Goal: Task Accomplishment & Management: Complete application form

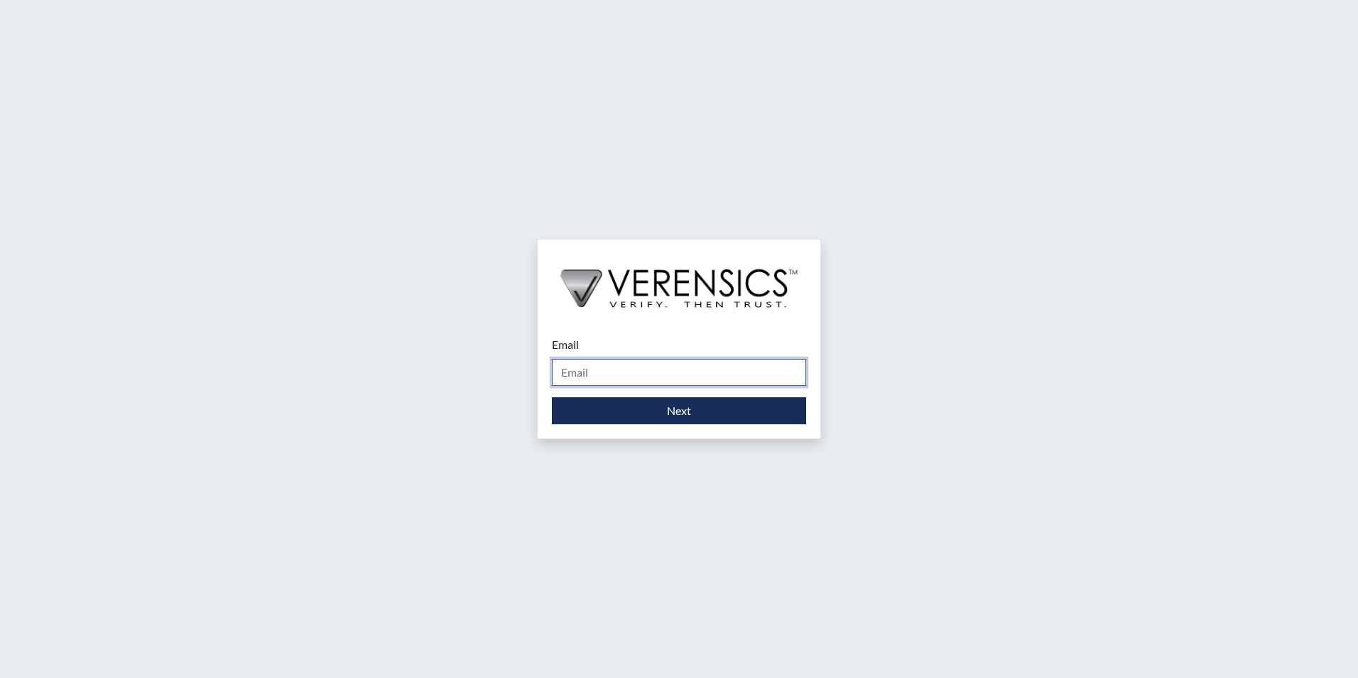
click at [611, 364] on input "Email" at bounding box center [679, 372] width 254 height 27
type input "[PERSON_NAME][EMAIL_ADDRESS][PERSON_NAME][DOMAIN_NAME]"
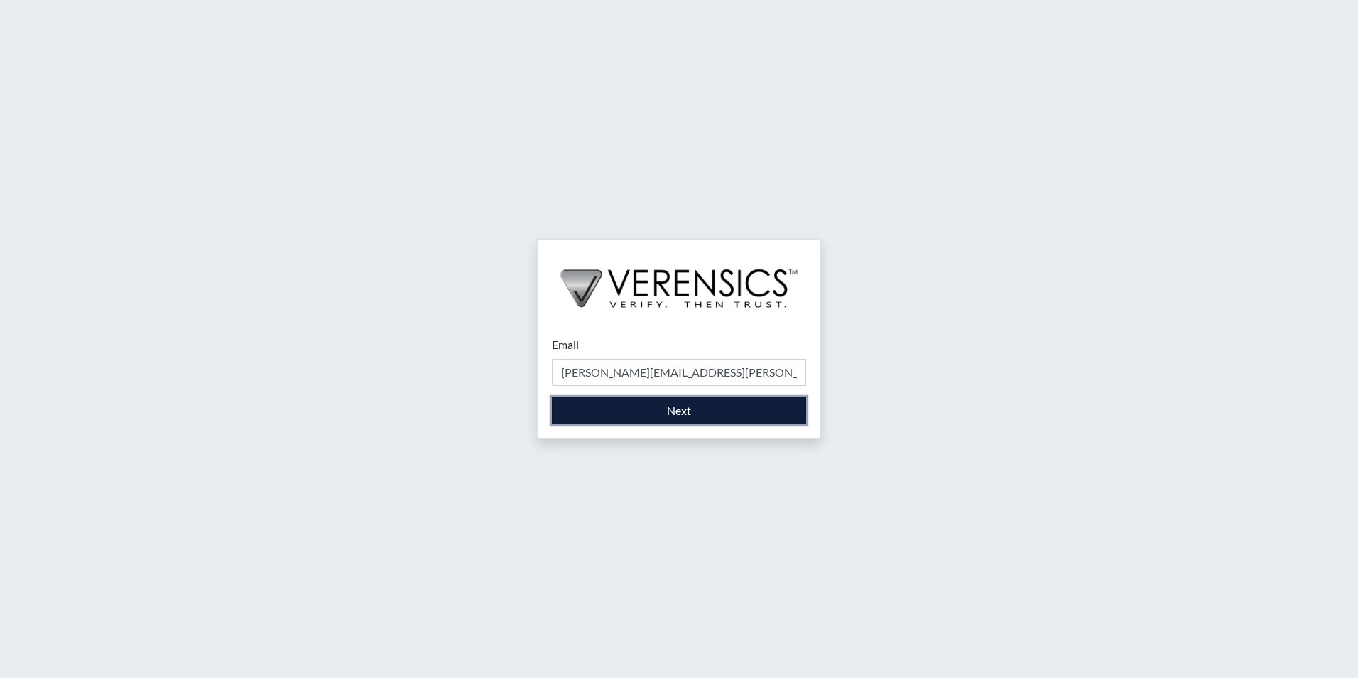
click at [610, 402] on button "Next" at bounding box center [679, 410] width 254 height 27
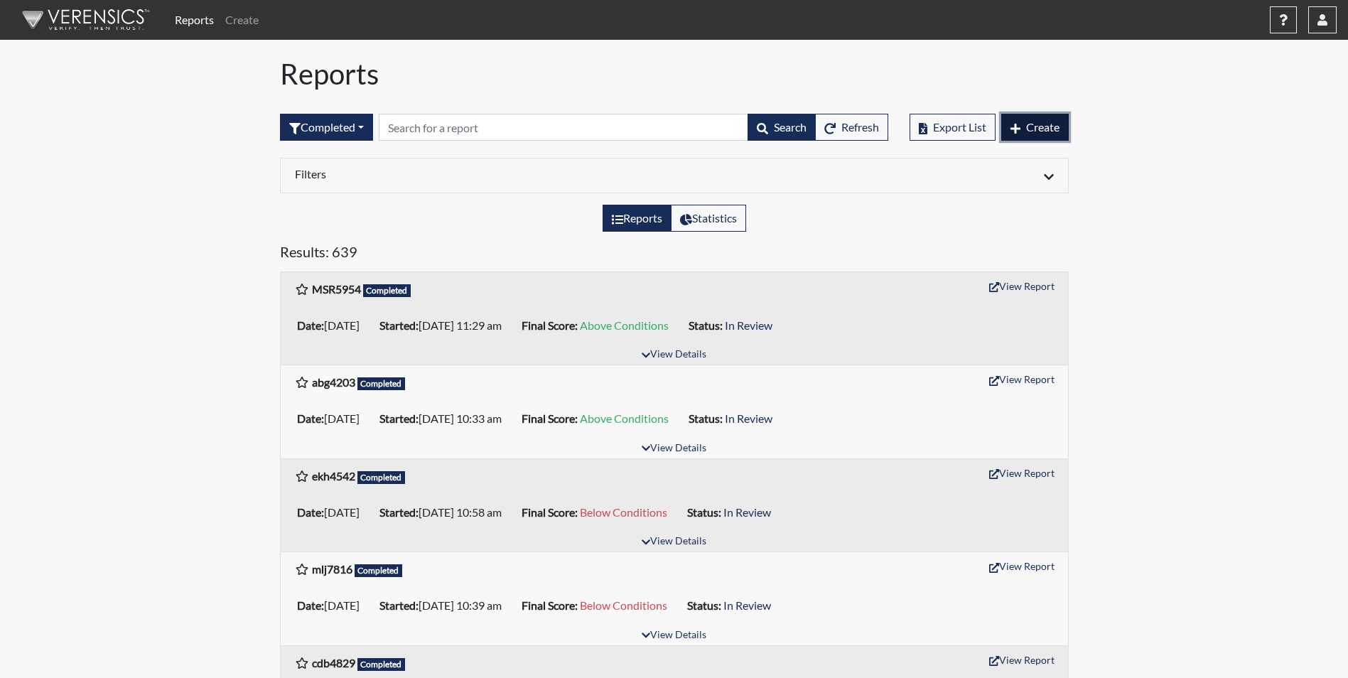
click at [1058, 124] on span "Create" at bounding box center [1042, 126] width 33 height 13
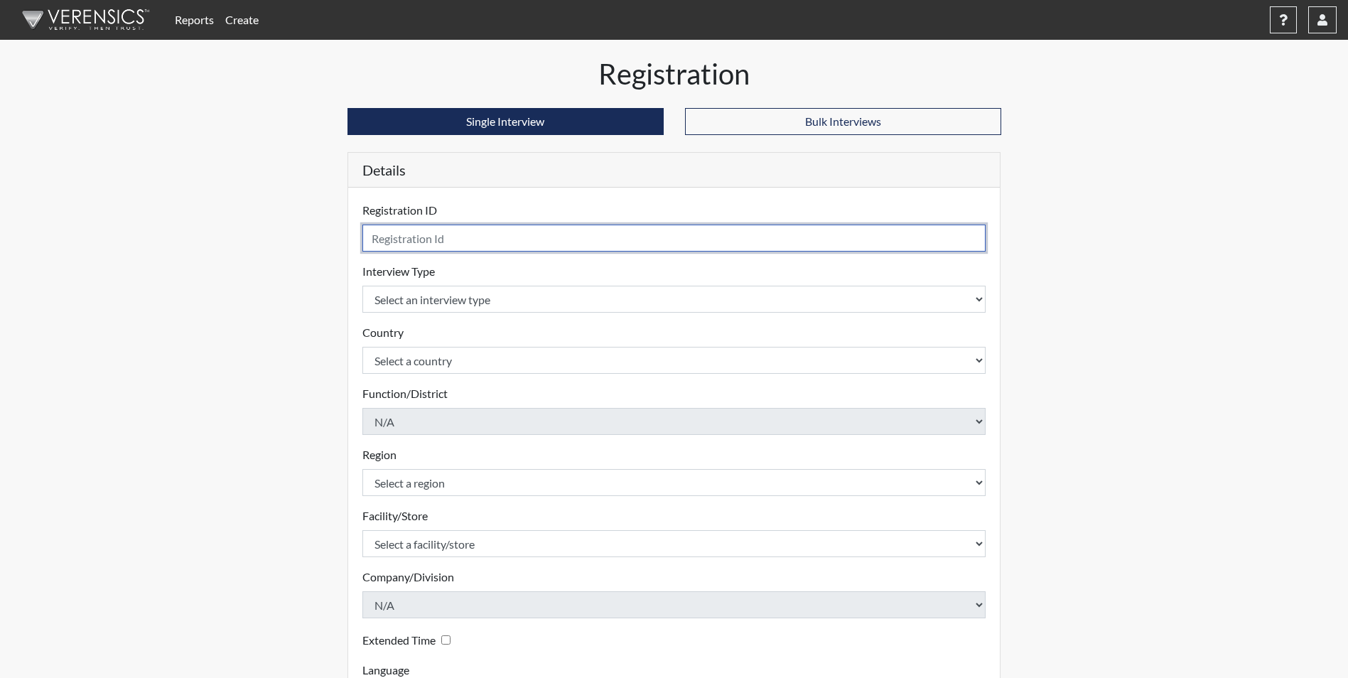
click at [449, 235] on input "text" at bounding box center [674, 238] width 624 height 27
type input "rrp8700"
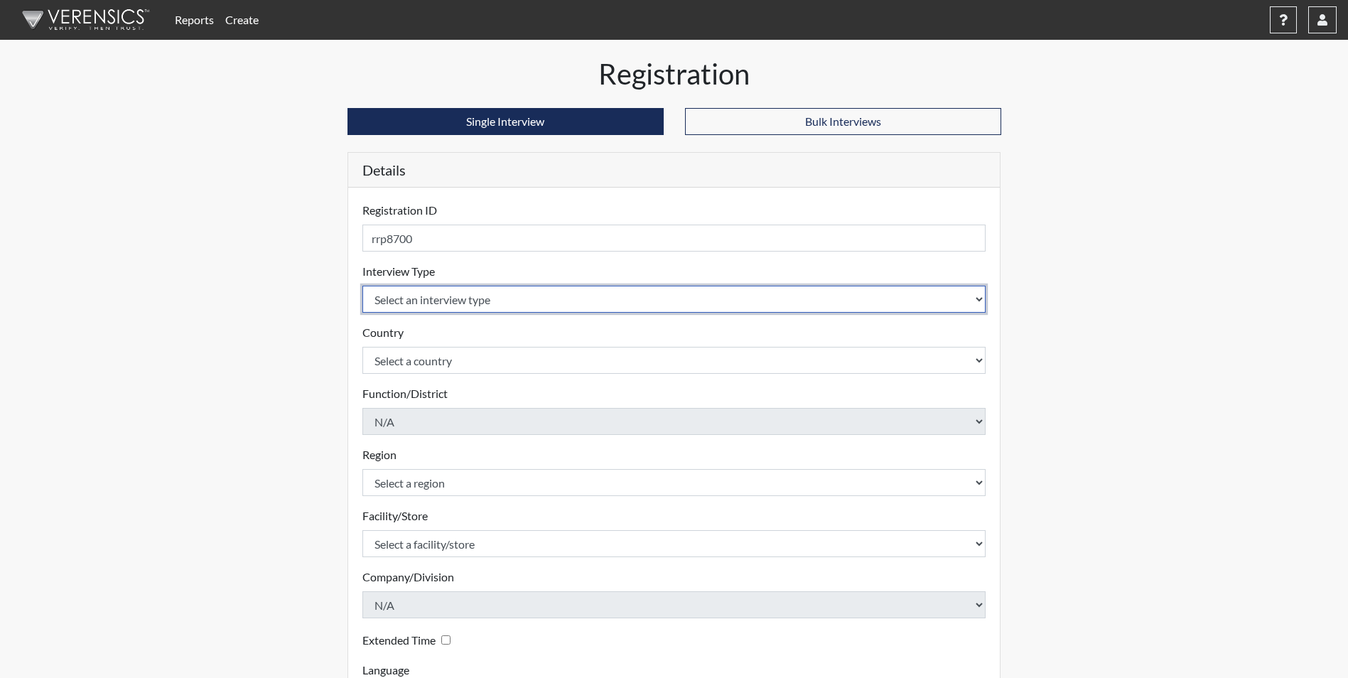
click at [451, 306] on select "Select an interview type Corrections Pre-Employment" at bounding box center [674, 299] width 624 height 27
select select "ff733e93-e1bf-11ea-9c9f-0eff0cf7eb8f"
click at [362, 286] on select "Select an interview type Corrections Pre-Employment" at bounding box center [674, 299] width 624 height 27
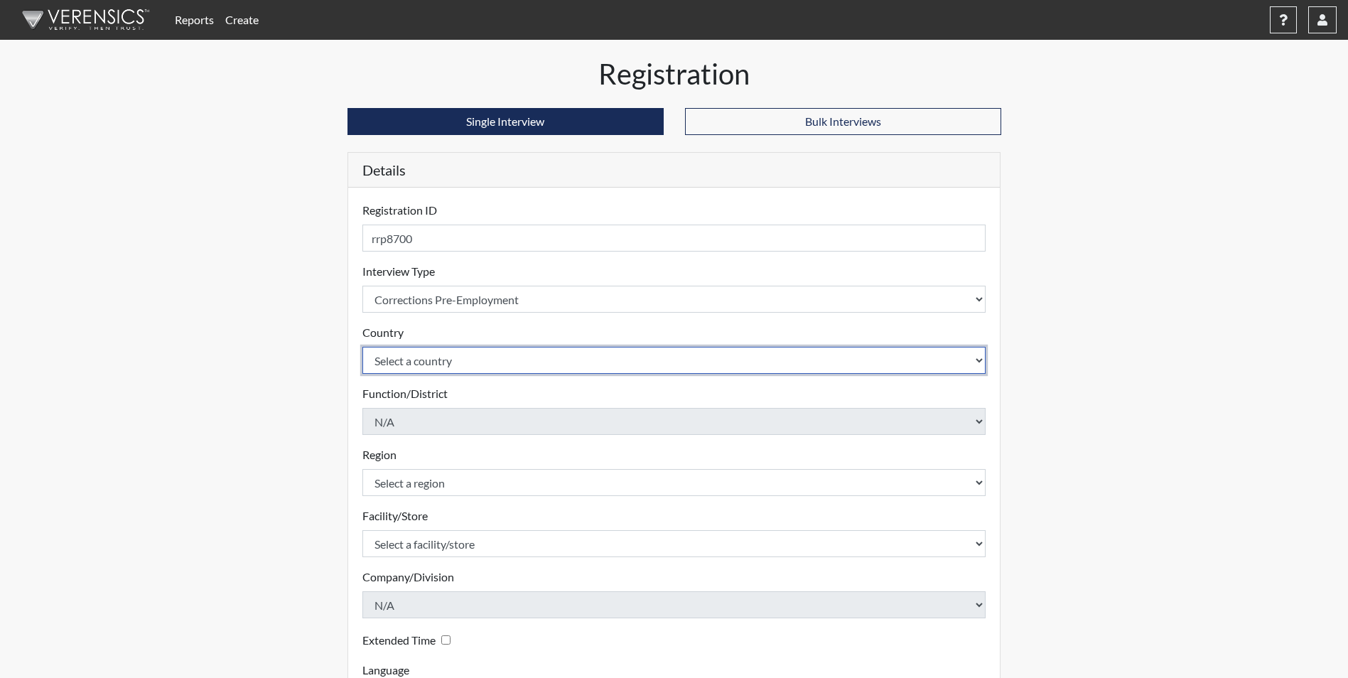
click at [434, 359] on select "Select a country [GEOGRAPHIC_DATA] [GEOGRAPHIC_DATA]" at bounding box center [674, 360] width 624 height 27
select select "united-states-of-[GEOGRAPHIC_DATA]"
click at [362, 347] on select "Select a country [GEOGRAPHIC_DATA] [GEOGRAPHIC_DATA]" at bounding box center [674, 360] width 624 height 27
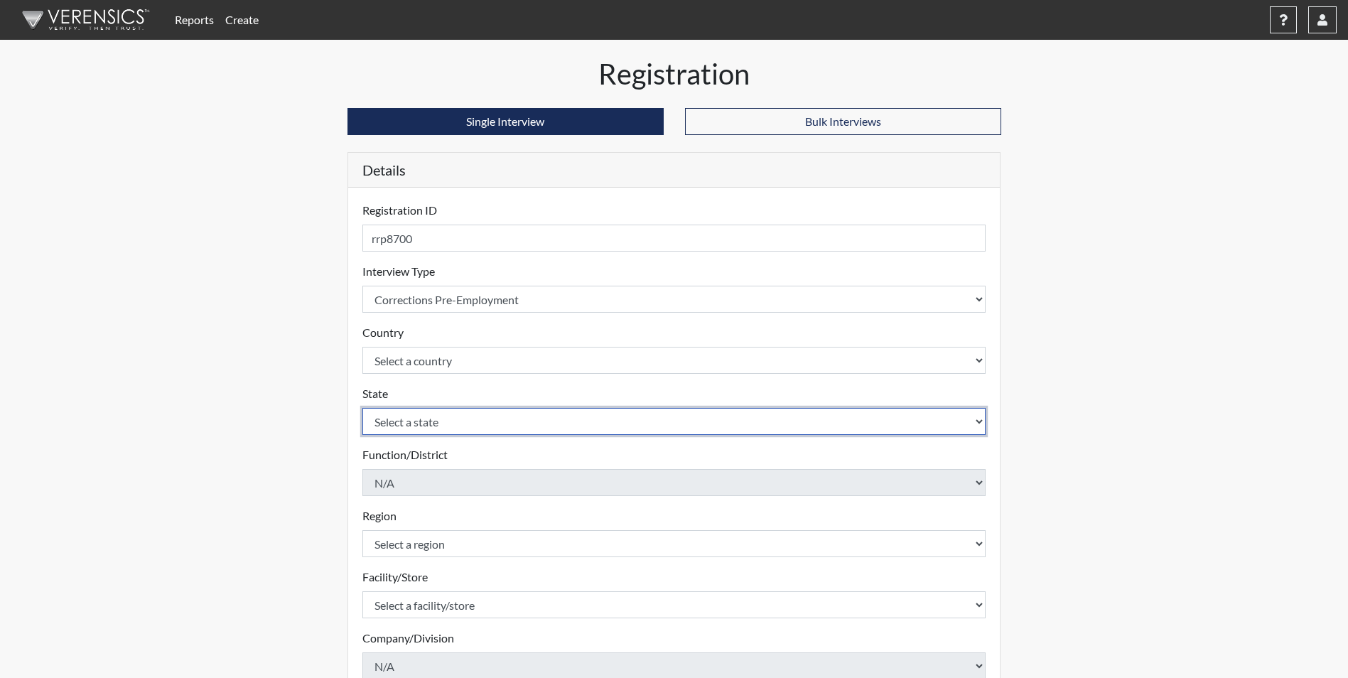
click at [417, 425] on select "Select a state [US_STATE] [US_STATE] [US_STATE] [US_STATE] [US_STATE] [US_STATE…" at bounding box center [674, 421] width 624 height 27
select select "GA"
click at [362, 408] on select "Select a state [US_STATE] [US_STATE] [US_STATE] [US_STATE] [US_STATE] [US_STATE…" at bounding box center [674, 421] width 624 height 27
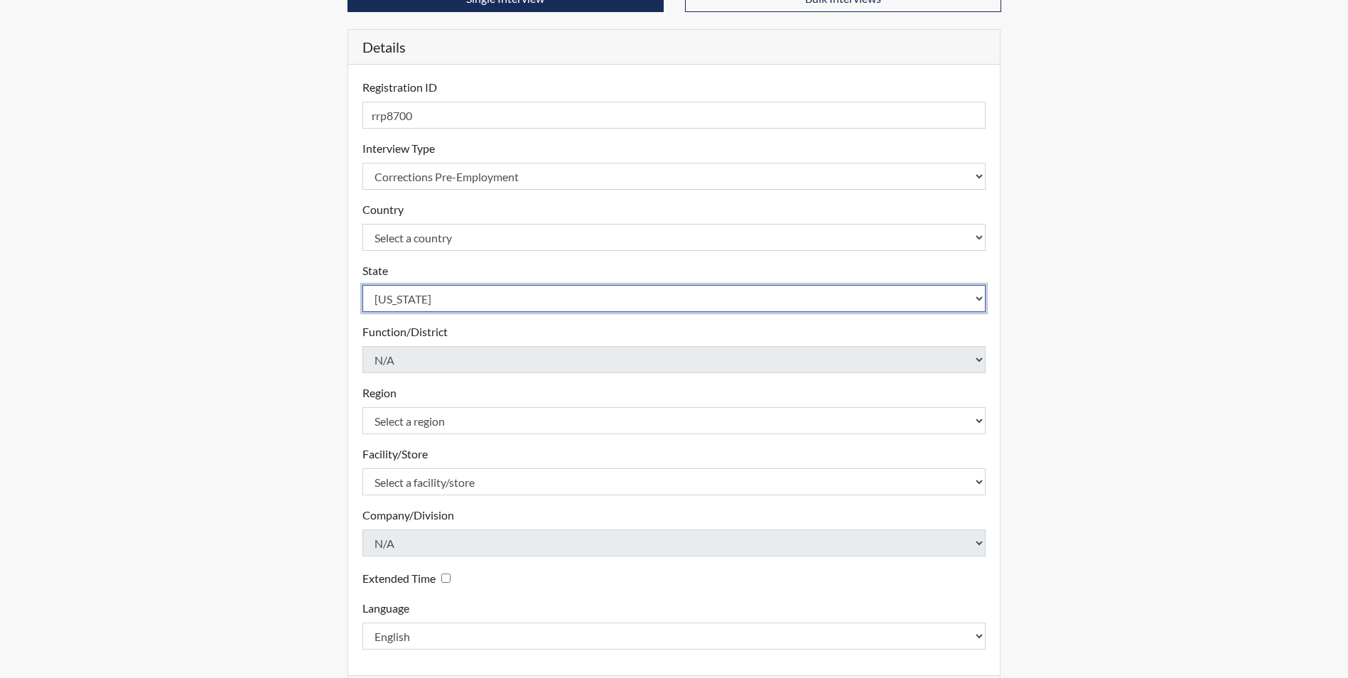
scroll to position [142, 0]
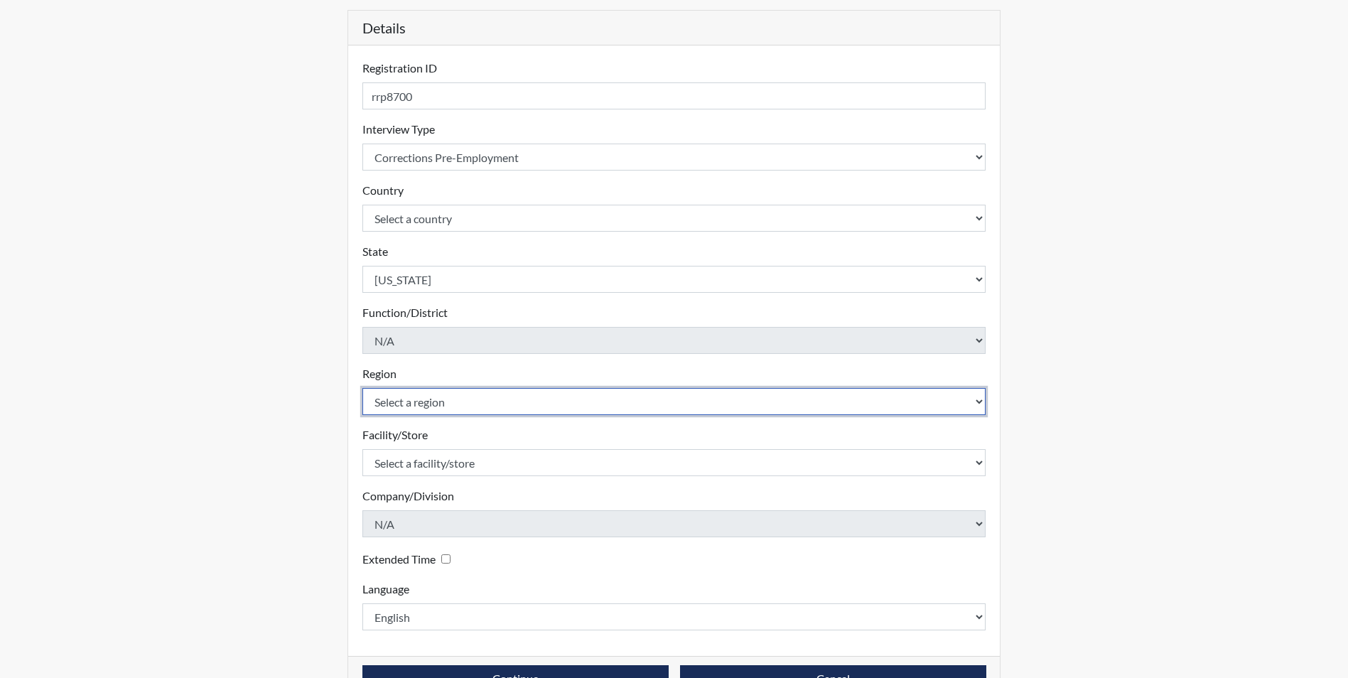
click at [422, 399] on select "Select a region [GEOGRAPHIC_DATA]" at bounding box center [674, 401] width 624 height 27
select select "51976826-f18e-4b67-8d3b-b0a0fa2f97ff"
click at [362, 388] on select "Select a region [GEOGRAPHIC_DATA]" at bounding box center [674, 401] width 624 height 27
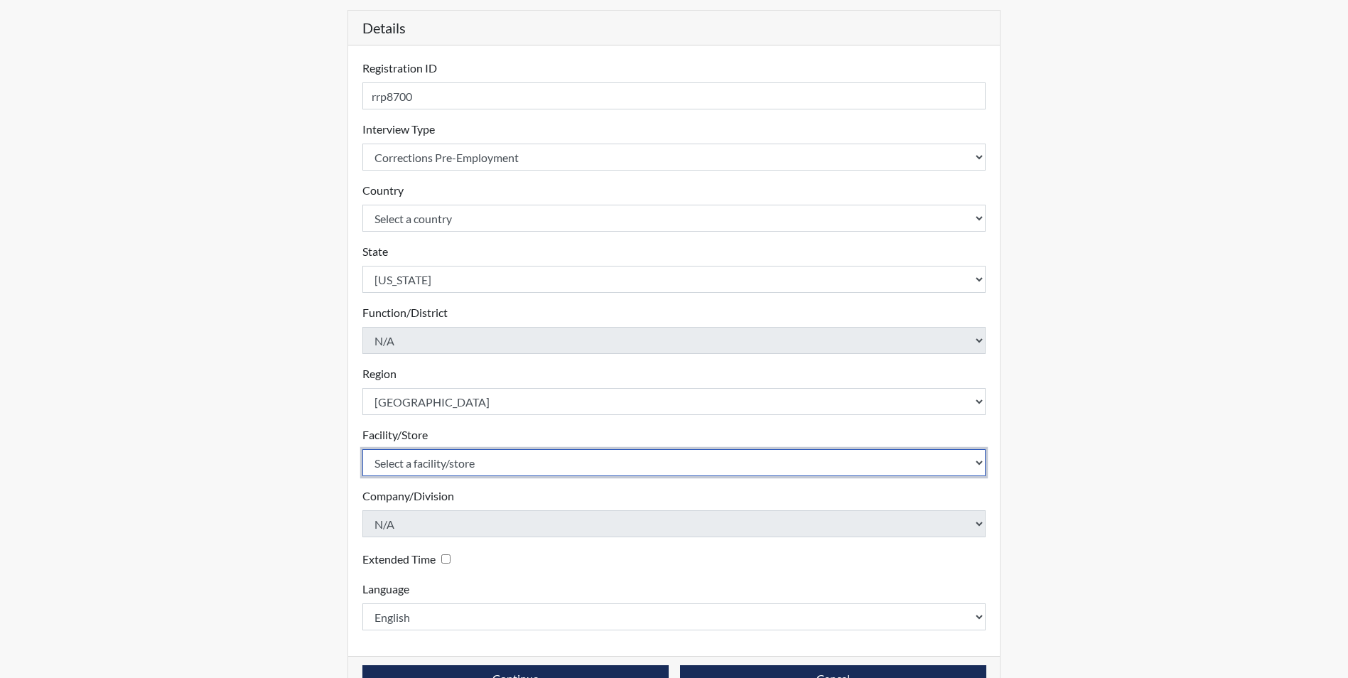
click at [415, 465] on select "Select a facility/store [PERSON_NAME] [PERSON_NAME] PSATC" at bounding box center [674, 462] width 624 height 27
select select "2bf4b575-5263-4093-9a0c-a4d6e4f1d94a"
click at [362, 449] on select "Select a facility/store [PERSON_NAME] [PERSON_NAME] PSATC" at bounding box center [674, 462] width 624 height 27
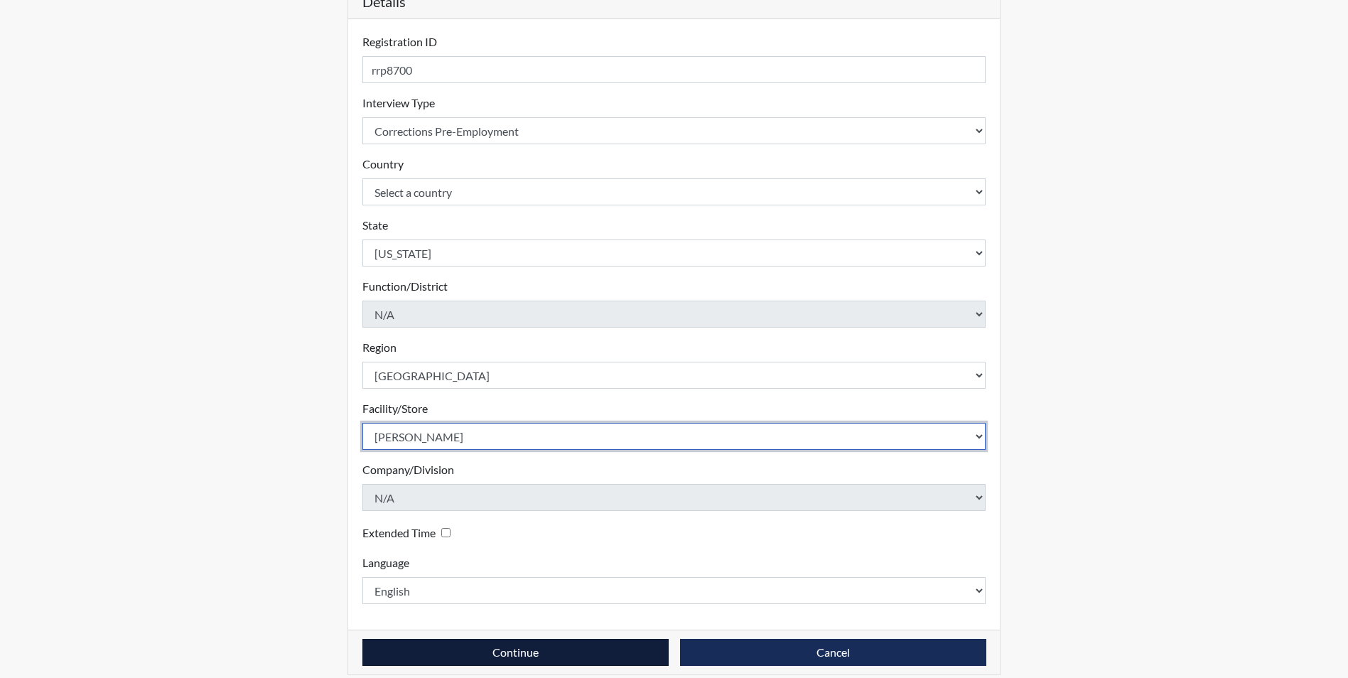
scroll to position [183, 0]
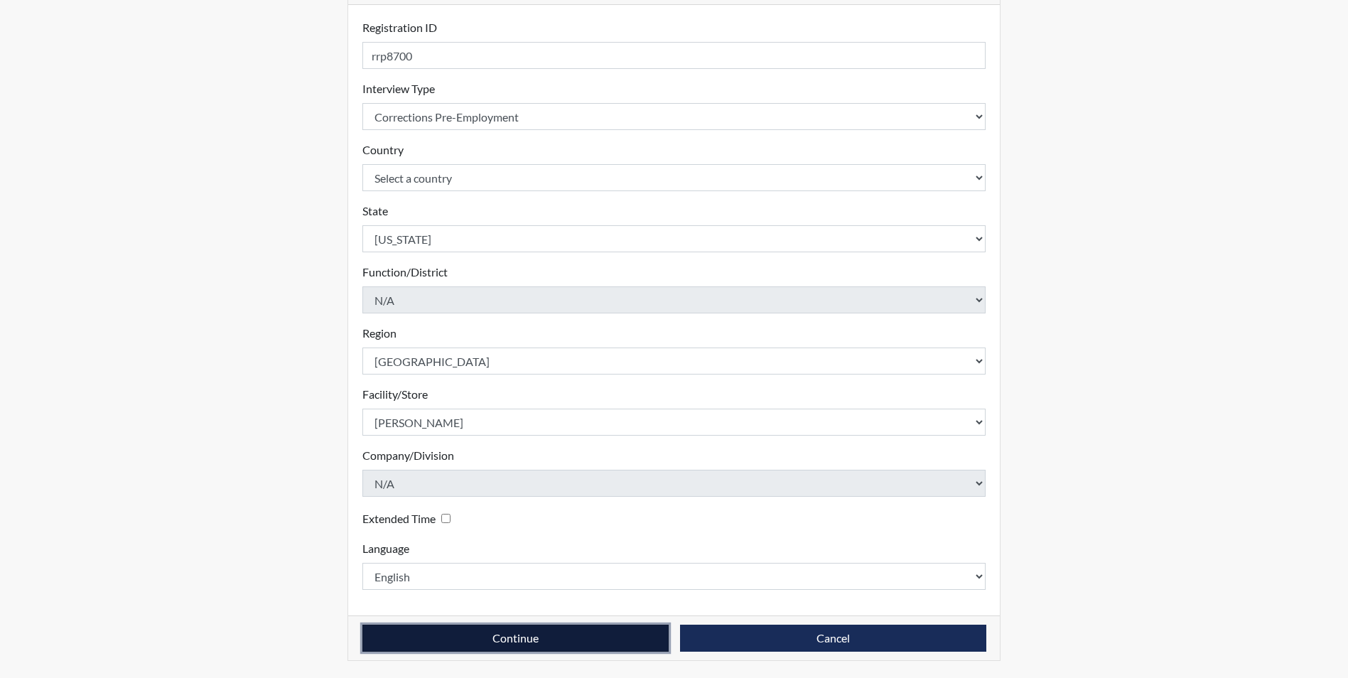
click at [424, 640] on button "Continue" at bounding box center [515, 637] width 306 height 27
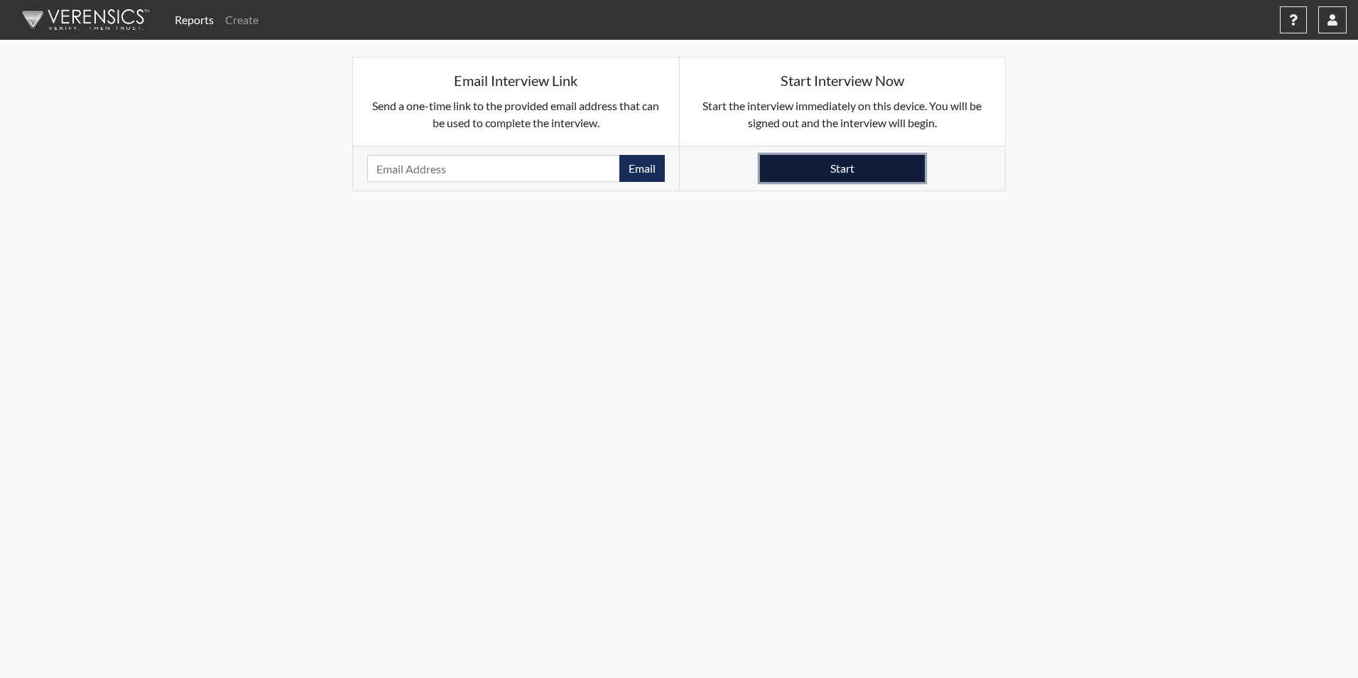
click at [793, 163] on button "Start" at bounding box center [842, 168] width 165 height 27
